Goal: Find specific page/section: Find specific page/section

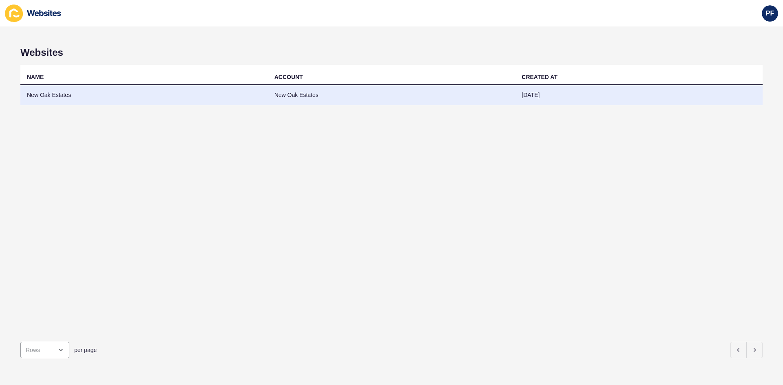
click at [55, 99] on td "New Oak Estates" at bounding box center [144, 95] width 248 height 20
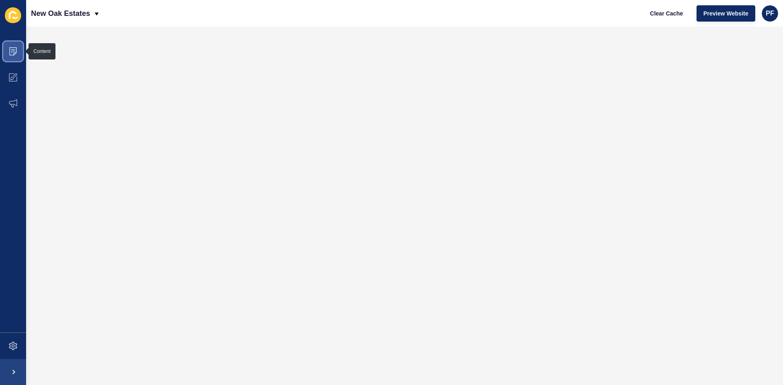
click at [12, 51] on icon at bounding box center [13, 51] width 4 height 0
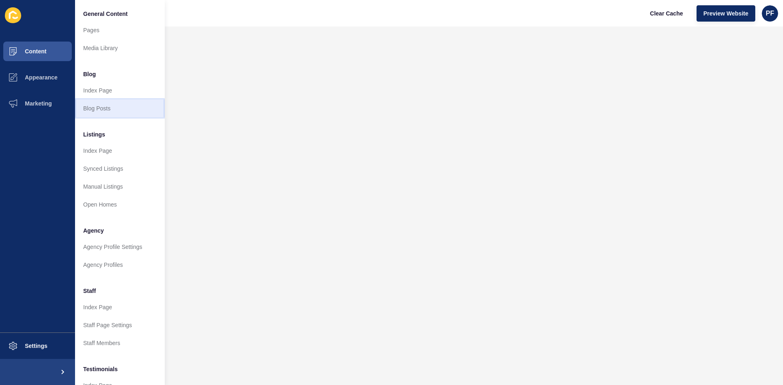
click at [105, 110] on link "Blog Posts" at bounding box center [120, 109] width 90 height 18
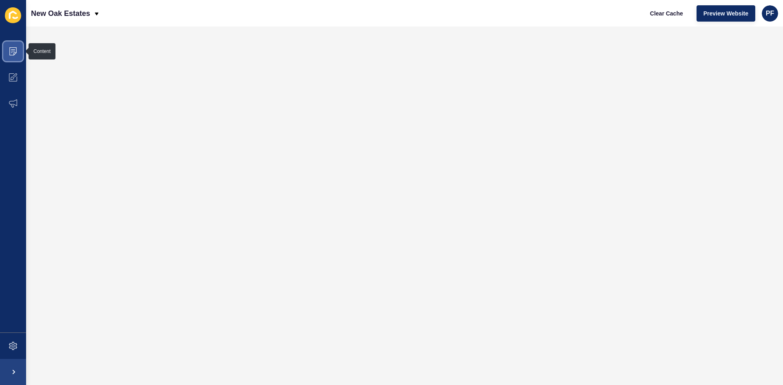
click at [12, 51] on icon at bounding box center [13, 51] width 4 height 0
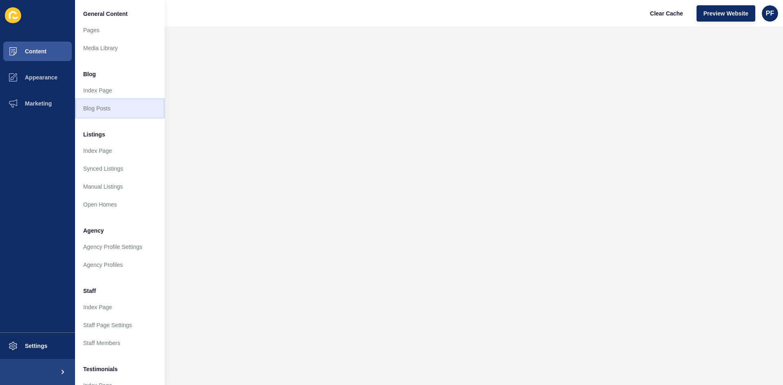
click at [100, 107] on link "Blog Posts" at bounding box center [120, 109] width 90 height 18
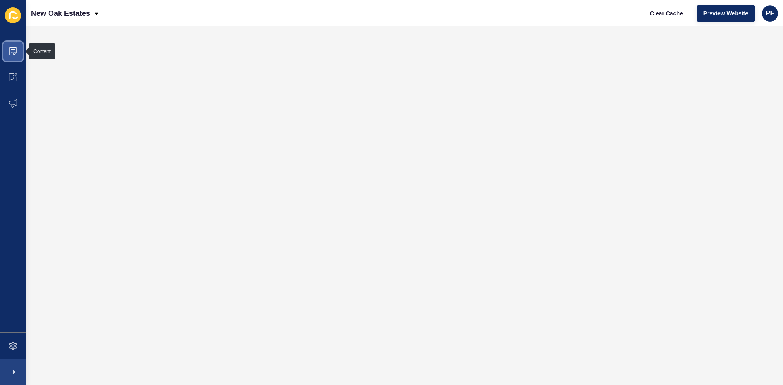
click at [12, 47] on icon at bounding box center [12, 51] width 7 height 8
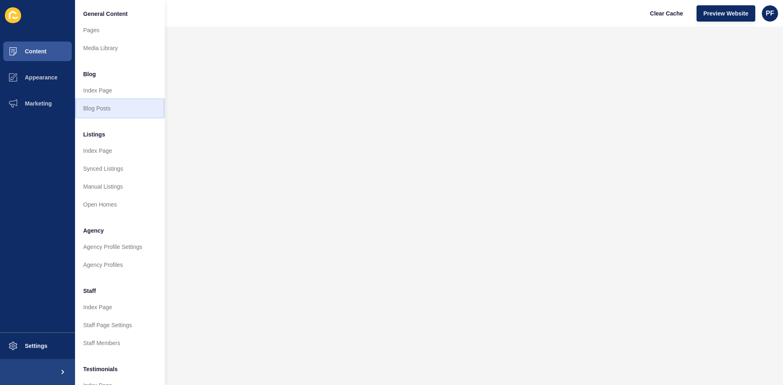
click at [93, 104] on link "Blog Posts" at bounding box center [120, 109] width 90 height 18
